Goal: Information Seeking & Learning: Learn about a topic

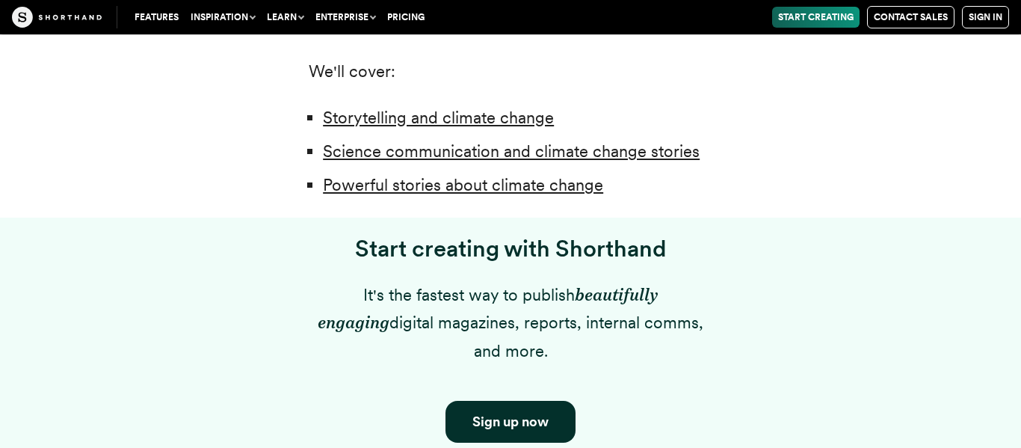
scroll to position [1210, 0]
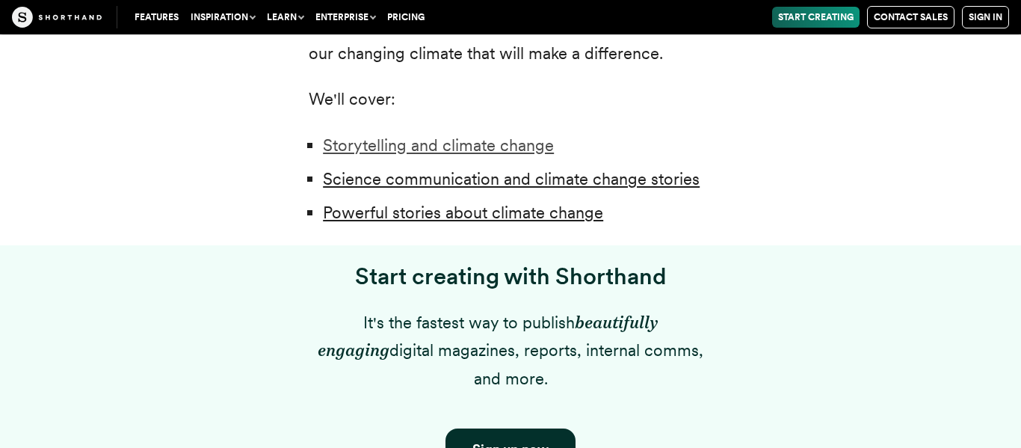
click at [356, 136] on link "Storytelling and climate change" at bounding box center [438, 144] width 231 height 19
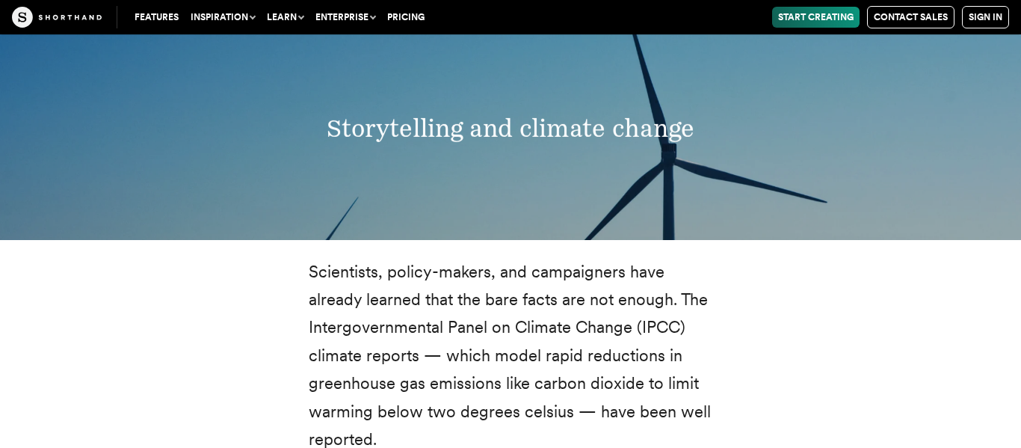
scroll to position [1697, 0]
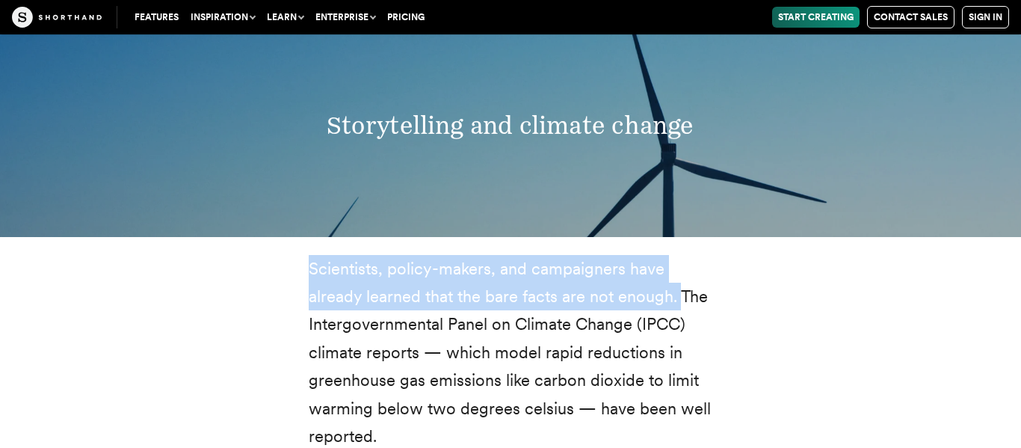
drag, startPoint x: 304, startPoint y: 236, endPoint x: 678, endPoint y: 263, distance: 375.3
copy p "Scientists, policy-makers, and campaigners have already learned that the bare f…"
